Goal: Task Accomplishment & Management: Use online tool/utility

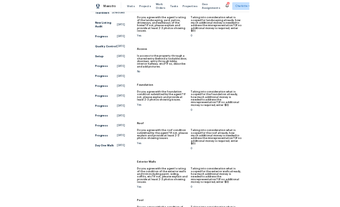
scroll to position [80, 0]
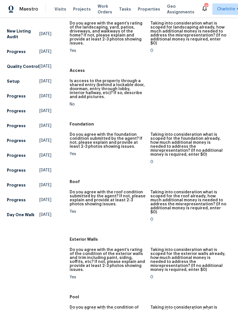
click at [56, 8] on span "Visits" at bounding box center [60, 9] width 12 height 6
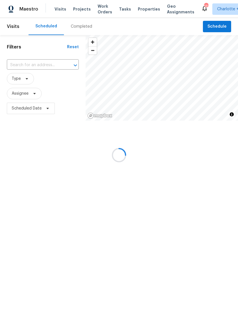
click at [216, 26] on div at bounding box center [119, 155] width 238 height 310
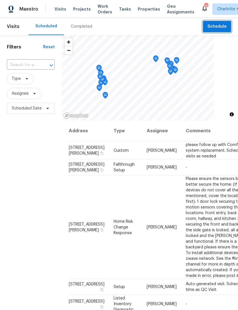
click at [219, 26] on span "Schedule" at bounding box center [216, 26] width 19 height 7
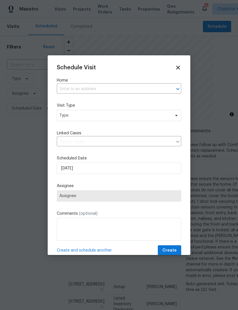
click at [70, 85] on input "text" at bounding box center [111, 89] width 108 height 9
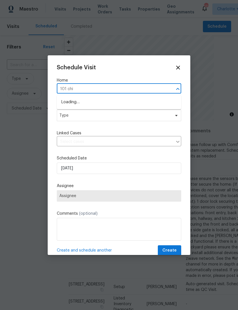
type input "101 chip"
click at [72, 103] on li "[STREET_ADDRESS]" at bounding box center [119, 101] width 124 height 9
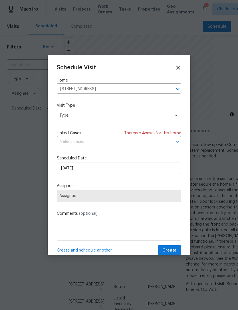
click at [180, 65] on icon at bounding box center [178, 67] width 6 height 6
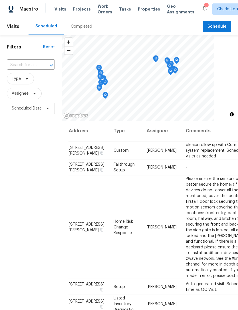
click at [75, 9] on span "Projects" at bounding box center [82, 9] width 18 height 6
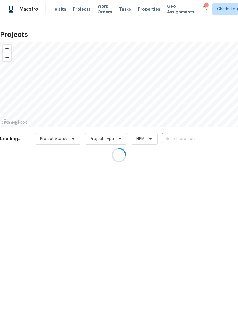
click at [188, 138] on div at bounding box center [119, 155] width 238 height 310
click at [172, 136] on div at bounding box center [119, 155] width 238 height 310
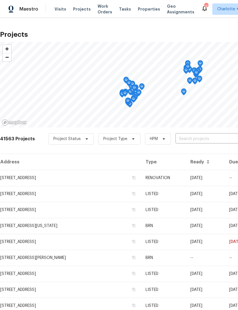
click at [189, 138] on input "text" at bounding box center [207, 138] width 65 height 9
type input "101 chip"
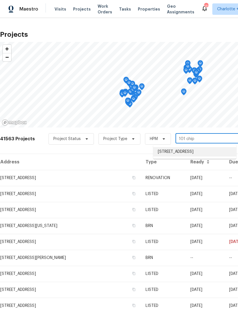
click at [198, 156] on li "[STREET_ADDRESS]" at bounding box center [194, 151] width 83 height 9
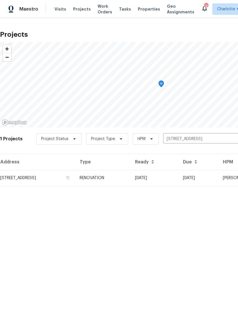
click at [174, 178] on td "[DATE]" at bounding box center [154, 178] width 48 height 16
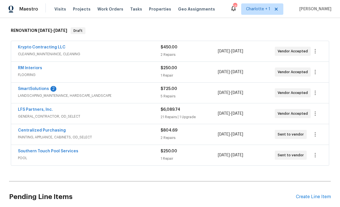
scroll to position [88, 0]
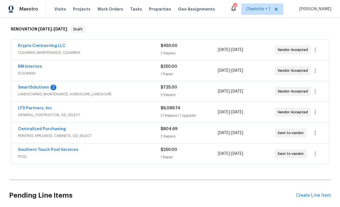
click at [24, 86] on link "SmartSolutions" at bounding box center [33, 87] width 31 height 4
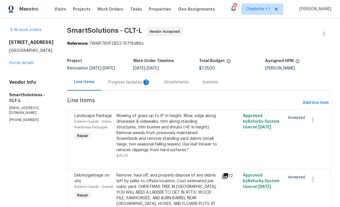
click at [123, 79] on div "Progress Updates 2" at bounding box center [129, 82] width 42 height 6
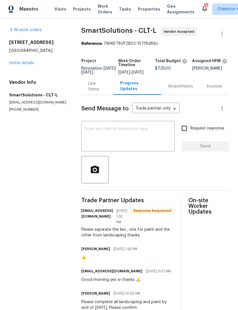
click at [136, 136] on textarea at bounding box center [128, 137] width 86 height 20
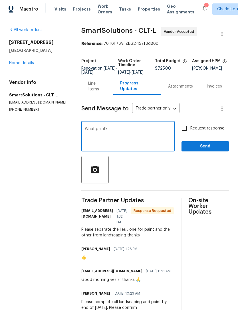
type textarea "What paint?"
click at [217, 147] on span "Send" at bounding box center [205, 146] width 38 height 7
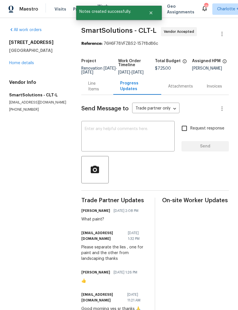
click at [91, 88] on div "Line Items" at bounding box center [97, 86] width 18 height 11
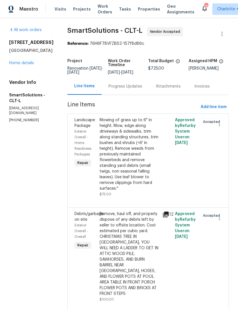
click at [75, 9] on span "Projects" at bounding box center [82, 9] width 18 height 6
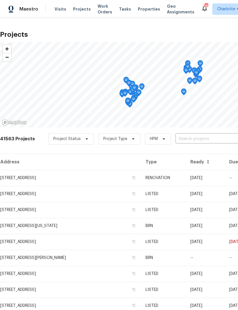
click at [193, 138] on input "text" at bounding box center [207, 138] width 65 height 9
type input "101 chip"
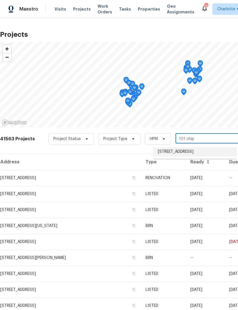
click at [194, 152] on li "[STREET_ADDRESS]" at bounding box center [194, 151] width 83 height 9
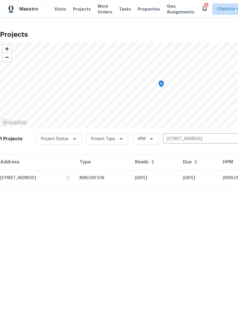
click at [28, 175] on td "[STREET_ADDRESS]" at bounding box center [37, 178] width 75 height 16
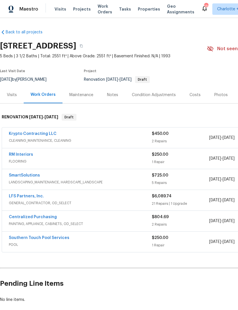
click at [24, 197] on link "LFS Partners, Inc." at bounding box center [26, 196] width 35 height 4
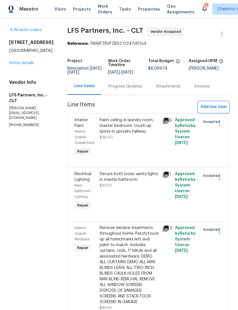
click at [215, 104] on span "Add line item" at bounding box center [213, 106] width 26 height 7
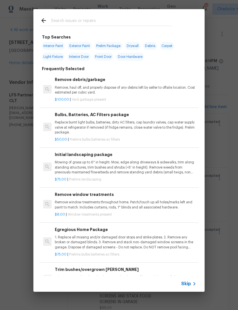
click at [112, 15] on div at bounding box center [105, 20] width 145 height 23
click at [109, 21] on input "text" at bounding box center [111, 21] width 121 height 9
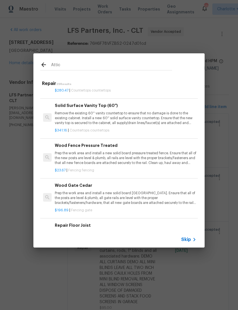
scroll to position [1210, 0]
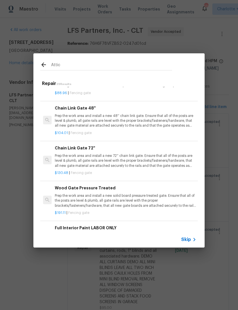
type input "Attic"
click at [46, 62] on icon at bounding box center [43, 64] width 7 height 7
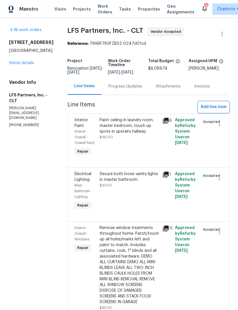
click at [218, 104] on span "Add line item" at bounding box center [213, 106] width 26 height 7
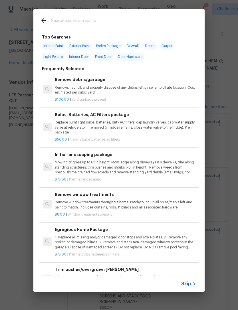
click at [90, 21] on input "text" at bounding box center [111, 21] width 121 height 9
type input "Framing"
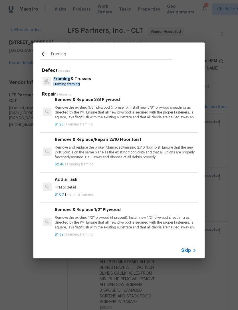
scroll to position [369, 0]
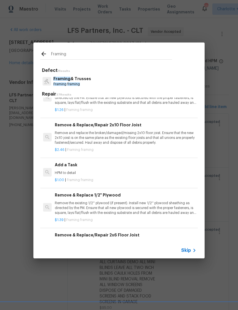
click at [70, 165] on h6 "Add a Task" at bounding box center [125, 165] width 141 height 6
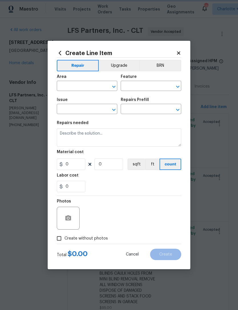
type input "Framing"
type input "Framing & Trusses"
type textarea "HPM to detail"
type input "1"
type input "Add a Task $1.00"
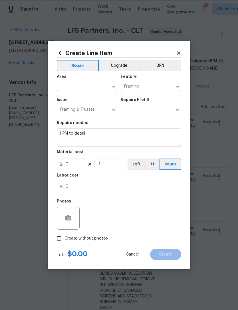
type input "1"
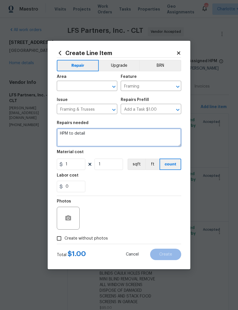
click at [94, 135] on textarea "HPM to detail" at bounding box center [119, 137] width 124 height 18
type textarea "H"
click at [125, 133] on textarea "Replace attic pull down steps.mspeings are missing,ladders row no longer attach…" at bounding box center [119, 137] width 124 height 18
click at [128, 135] on textarea "Replace attic pull down steps.mspeings are missing,ladders row no longer attach…" at bounding box center [119, 137] width 124 height 18
click at [163, 132] on textarea "Replace attic pull down steps. Springs are missing,ladders row no longer attach…" at bounding box center [119, 137] width 124 height 18
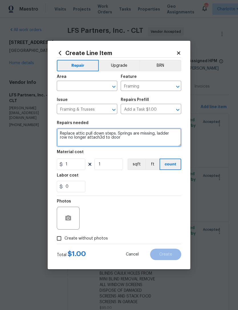
click at [179, 134] on textarea "Replace attic pull down steps. Springs are missing, ladder row no longer attach…" at bounding box center [119, 137] width 124 height 18
click at [87, 139] on textarea "Replace attic pull down steps. Springs are missing, ladder no longer attach3d t…" at bounding box center [119, 137] width 124 height 18
type textarea "Replace attic pull down steps. Springs are missing, ladder no longer attached t…"
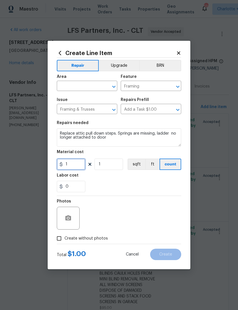
click at [73, 165] on input "1" at bounding box center [71, 163] width 28 height 11
type input "350"
click at [159, 182] on div "0" at bounding box center [119, 186] width 124 height 11
click at [56, 236] on input "Create without photos" at bounding box center [59, 238] width 11 height 11
checkbox input "true"
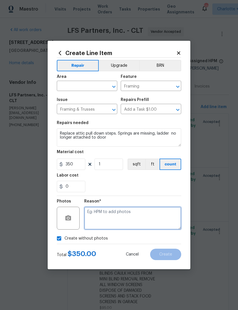
click at [163, 219] on textarea at bounding box center [132, 218] width 97 height 23
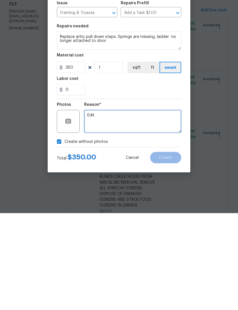
type textarea "Edit"
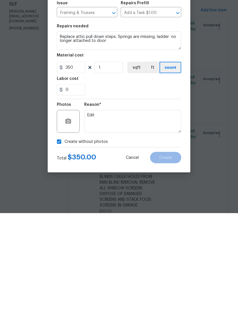
click at [156, 233] on div "Create without photos" at bounding box center [119, 238] width 124 height 11
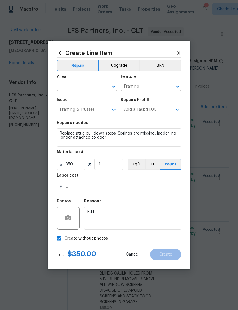
click at [166, 181] on div "0" at bounding box center [119, 186] width 124 height 11
click at [95, 86] on input "text" at bounding box center [79, 86] width 44 height 9
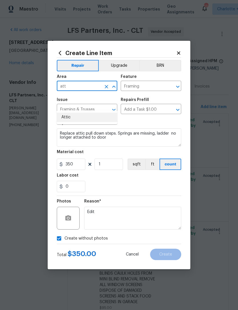
click at [100, 113] on li "Attic" at bounding box center [87, 117] width 60 height 9
type input "Attic"
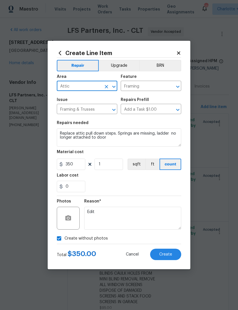
click at [167, 181] on div "Labor cost" at bounding box center [119, 176] width 124 height 7
click at [170, 254] on span "Create" at bounding box center [165, 254] width 13 height 4
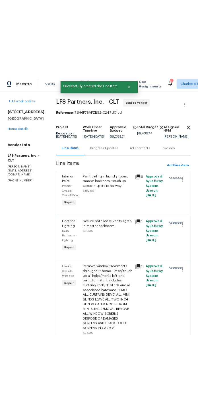
scroll to position [0, 0]
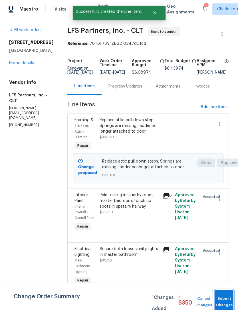
click at [225, 299] on button "Submit Changes" at bounding box center [224, 301] width 18 height 25
